Goal: Consume media (video, audio)

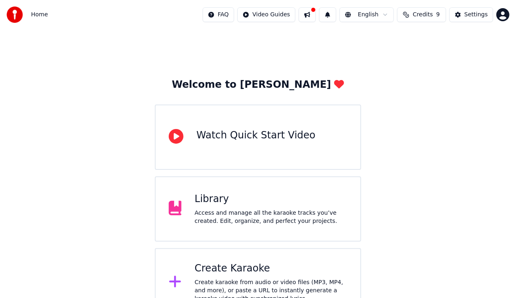
click at [284, 201] on div "Library" at bounding box center [271, 199] width 153 height 13
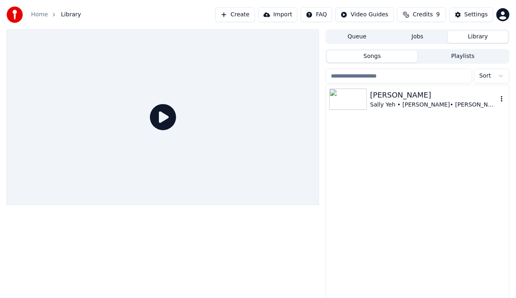
click at [382, 94] on div "[PERSON_NAME]" at bounding box center [433, 94] width 127 height 11
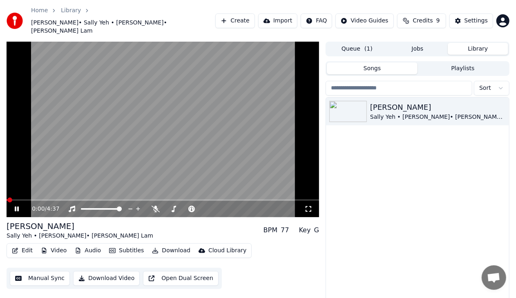
click at [311, 226] on div "Key" at bounding box center [305, 231] width 12 height 10
click at [129, 245] on button "Subtitles" at bounding box center [126, 250] width 41 height 11
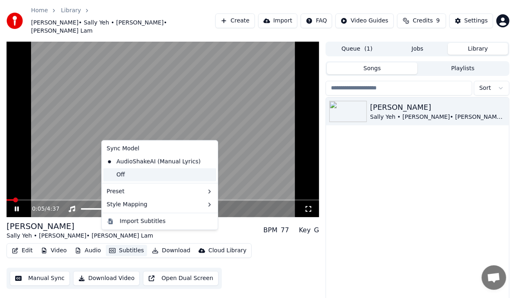
click at [144, 173] on div "Off" at bounding box center [159, 174] width 113 height 13
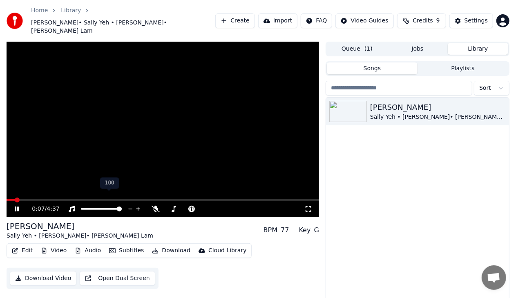
click at [131, 205] on icon at bounding box center [131, 209] width 8 height 8
click at [315, 205] on div "0:12 / 4:37" at bounding box center [163, 209] width 306 height 8
click at [311, 205] on div "0:12 / 4:37" at bounding box center [163, 209] width 306 height 8
click at [309, 206] on icon at bounding box center [308, 209] width 8 height 7
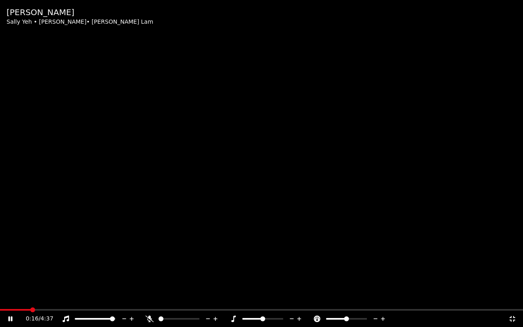
click at [293, 298] on icon at bounding box center [292, 319] width 8 height 8
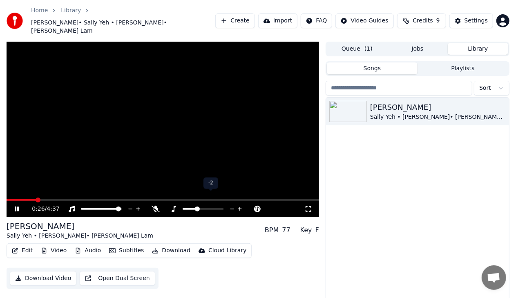
click at [234, 205] on icon at bounding box center [232, 209] width 8 height 8
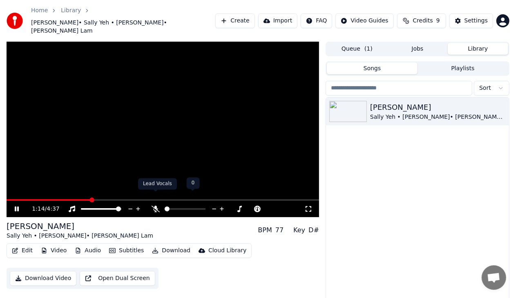
click at [155, 206] on icon at bounding box center [156, 209] width 8 height 7
click at [158, 206] on icon at bounding box center [156, 209] width 8 height 7
click at [308, 206] on icon at bounding box center [308, 209] width 8 height 7
click at [8, 201] on div "1:30 / 4:37" at bounding box center [163, 209] width 313 height 16
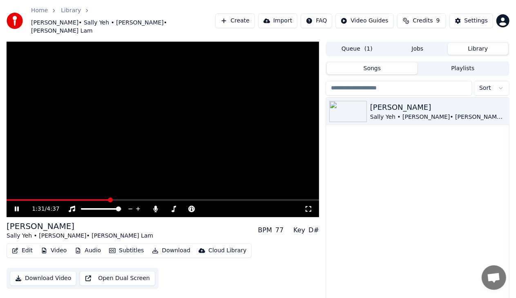
click at [17, 206] on icon at bounding box center [22, 209] width 19 height 7
click at [7, 198] on span at bounding box center [9, 200] width 5 height 5
click at [24, 205] on div "0:00 / 4:37" at bounding box center [163, 209] width 306 height 8
click at [18, 206] on icon at bounding box center [22, 209] width 19 height 7
click at [22, 199] on span at bounding box center [163, 200] width 313 height 2
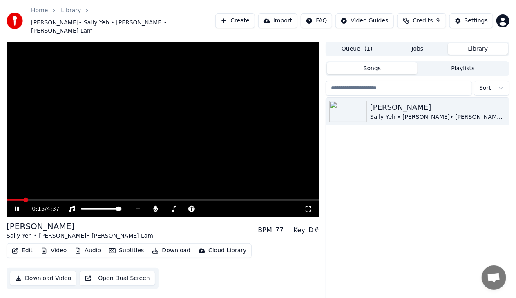
click at [39, 186] on video at bounding box center [163, 130] width 313 height 176
click at [39, 187] on video at bounding box center [163, 130] width 313 height 176
click at [66, 199] on span at bounding box center [163, 200] width 313 height 2
click at [18, 207] on icon at bounding box center [17, 209] width 4 height 5
click at [168, 146] on video at bounding box center [163, 130] width 313 height 176
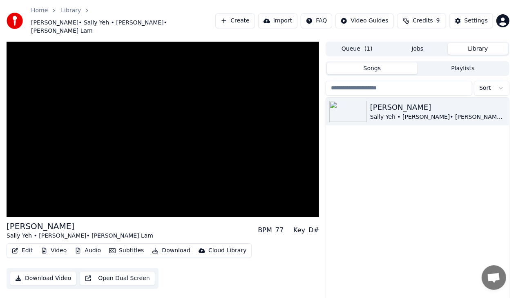
click at [115, 146] on video at bounding box center [163, 130] width 313 height 176
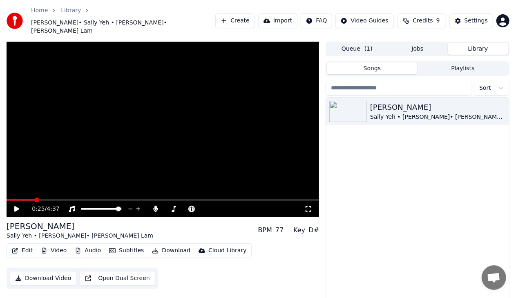
click at [34, 199] on span at bounding box center [21, 200] width 28 height 2
click at [27, 199] on span at bounding box center [17, 200] width 20 height 2
click at [309, 206] on icon at bounding box center [308, 209] width 8 height 7
click at [155, 206] on icon at bounding box center [156, 209] width 4 height 7
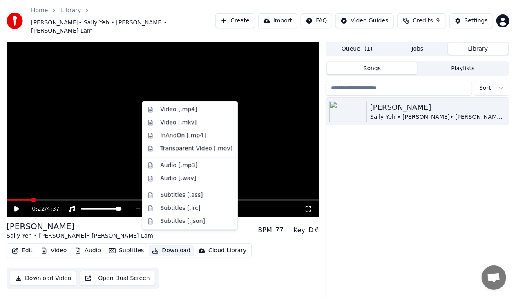
click at [162, 245] on button "Download" at bounding box center [171, 250] width 45 height 11
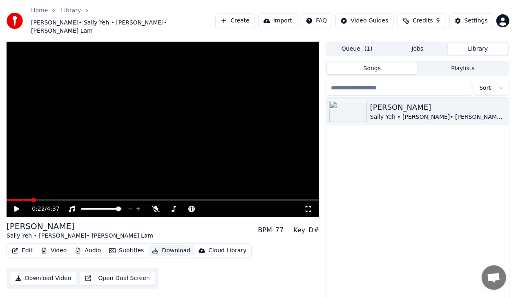
click at [162, 245] on button "Download" at bounding box center [171, 250] width 45 height 11
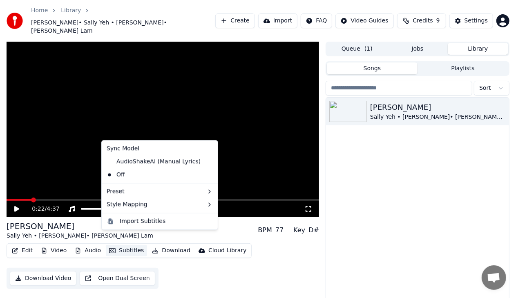
click at [132, 245] on button "Subtitles" at bounding box center [126, 250] width 41 height 11
click at [166, 218] on div "Import Subtitles" at bounding box center [166, 221] width 93 height 8
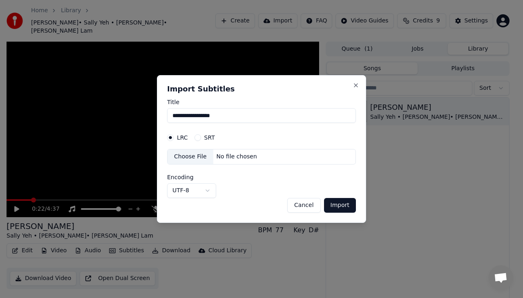
click at [306, 206] on button "Cancel" at bounding box center [303, 205] width 33 height 15
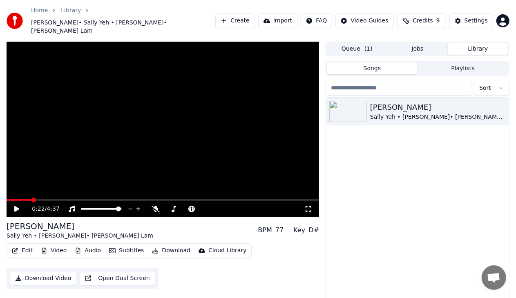
click at [172, 245] on button "Download" at bounding box center [171, 250] width 45 height 11
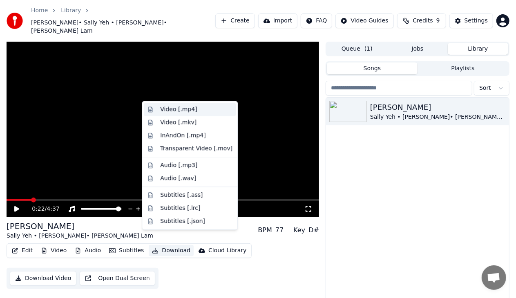
click at [199, 113] on div "Video [.mp4]" at bounding box center [196, 109] width 72 height 8
